Goal: Task Accomplishment & Management: Use online tool/utility

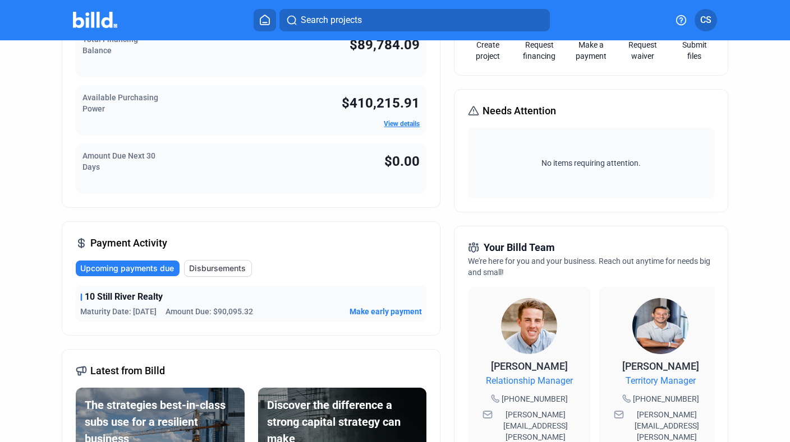
scroll to position [97, 0]
click at [396, 310] on span "Make early payment" at bounding box center [385, 311] width 72 height 11
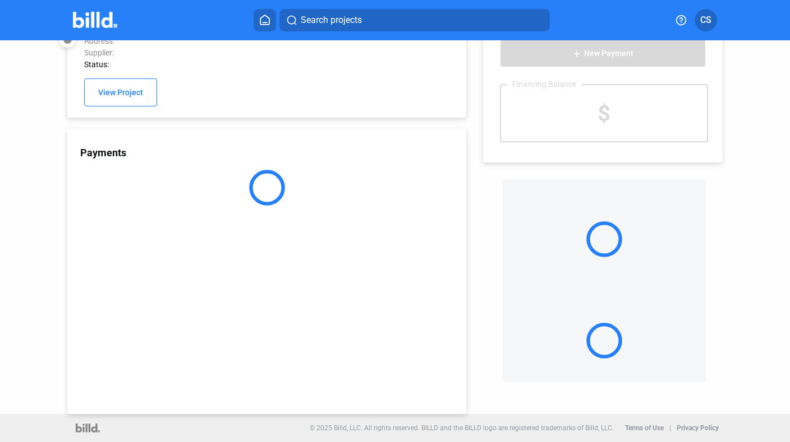
scroll to position [29, 0]
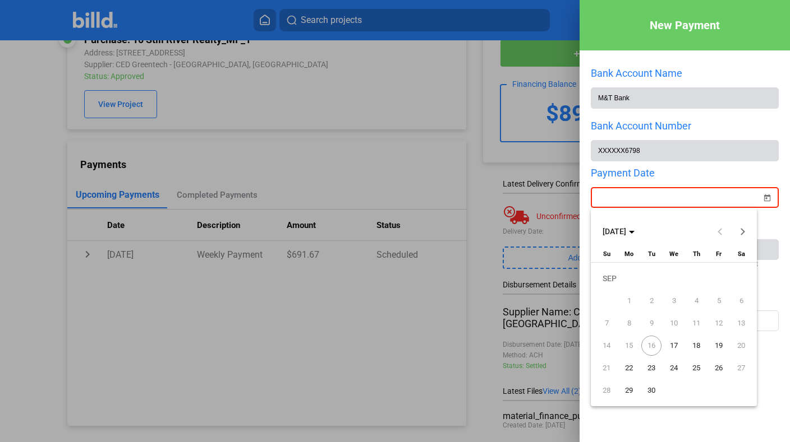
click at [681, 199] on div "New Payment Bank Account Name M&T Bank Bank Account Number XXXXXX6798 Payment D…" at bounding box center [395, 221] width 790 height 442
click at [677, 348] on span "17" at bounding box center [673, 346] width 20 height 20
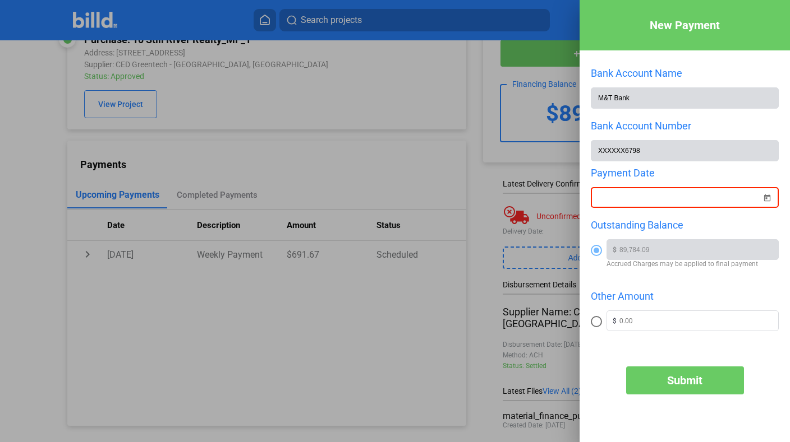
type input "[DATE]"
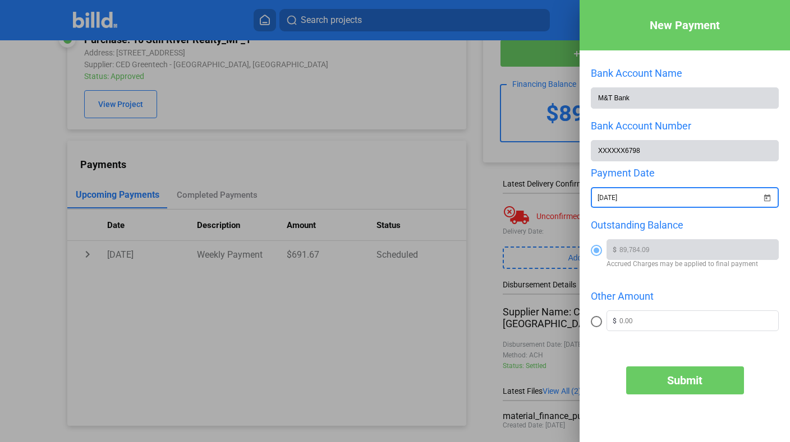
click at [690, 372] on button "Submit" at bounding box center [685, 381] width 118 height 28
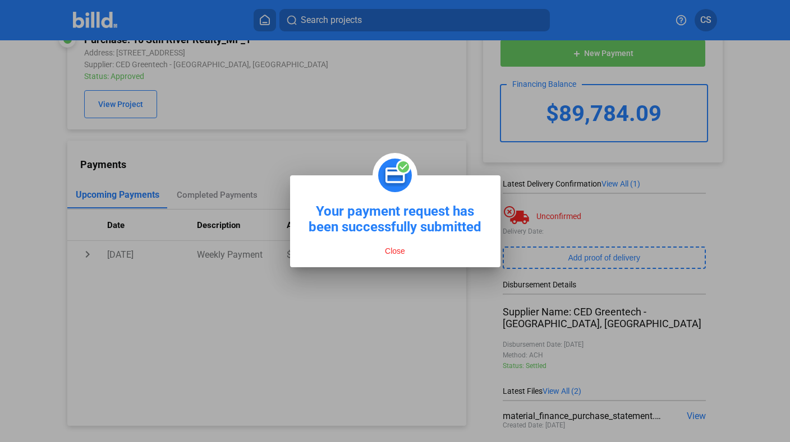
click at [404, 248] on button "Close" at bounding box center [394, 251] width 27 height 10
